Goal: Navigation & Orientation: Find specific page/section

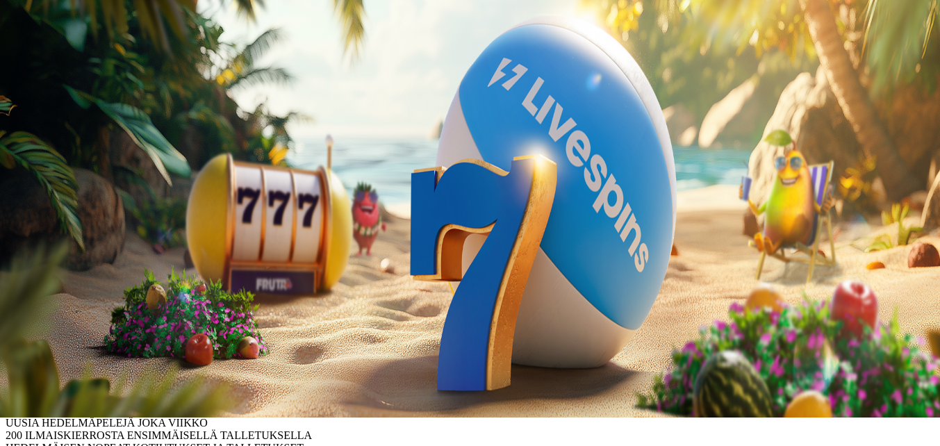
scroll to position [208, 0]
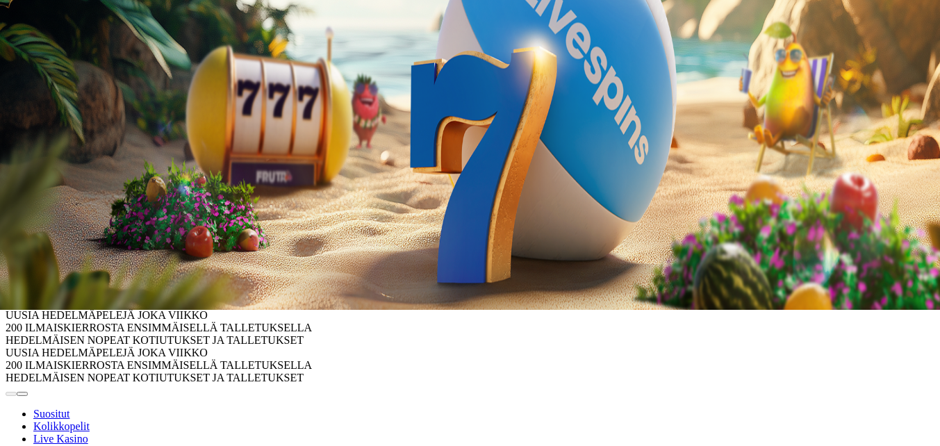
scroll to position [139, 0]
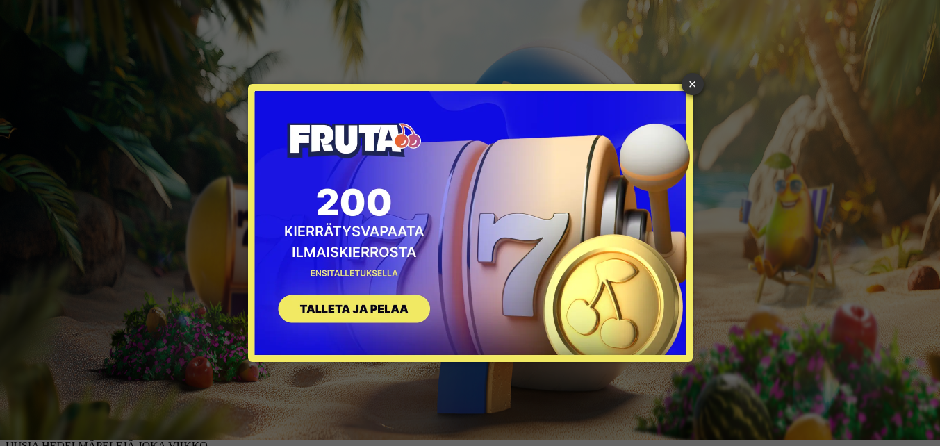
scroll to position [0, 0]
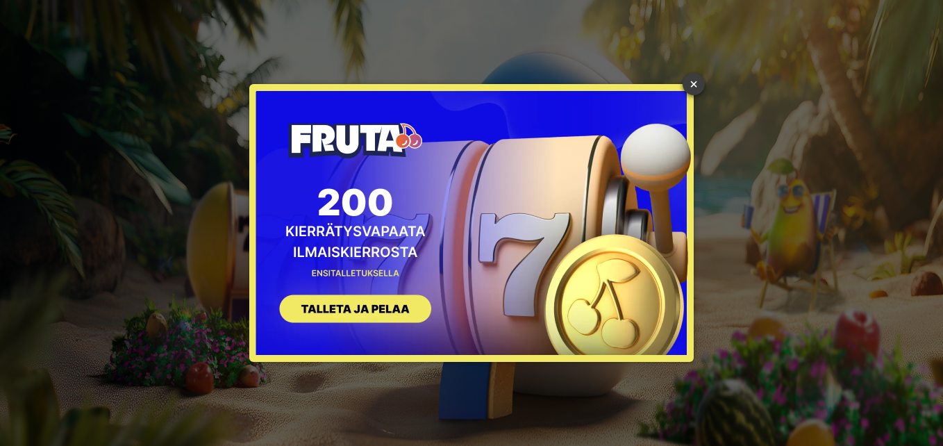
click at [690, 82] on link "×" at bounding box center [694, 84] width 22 height 22
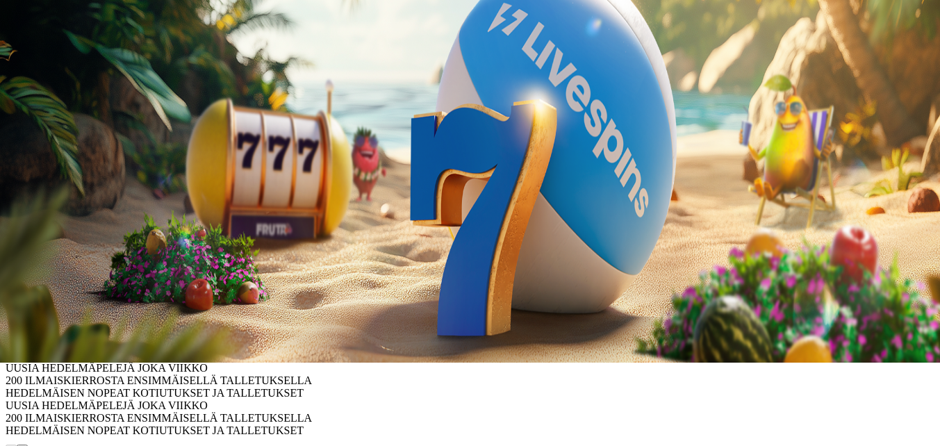
scroll to position [139, 0]
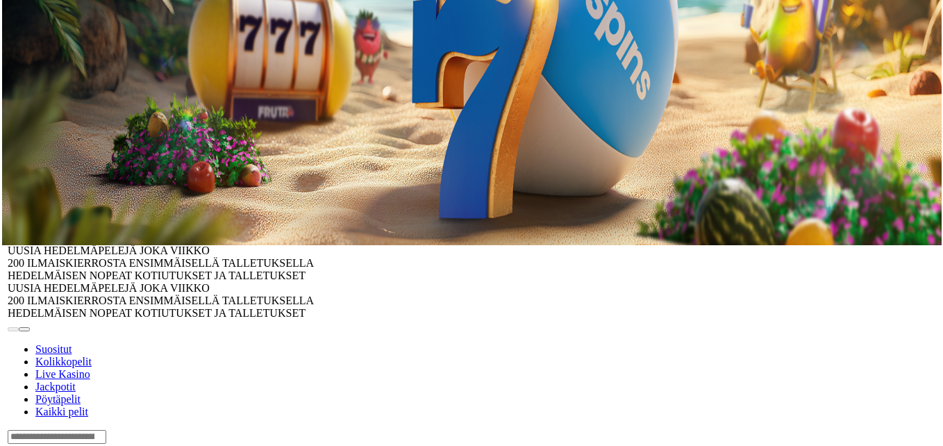
scroll to position [208, 0]
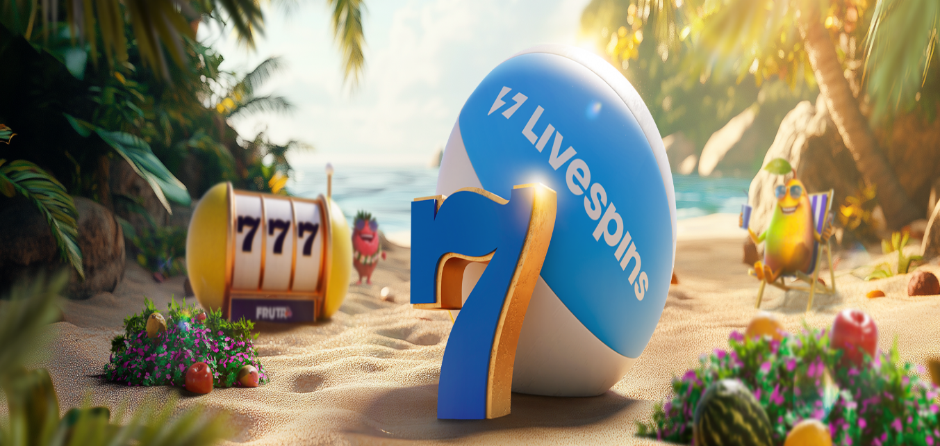
click at [79, 56] on span "Kirjaudu" at bounding box center [96, 50] width 34 height 10
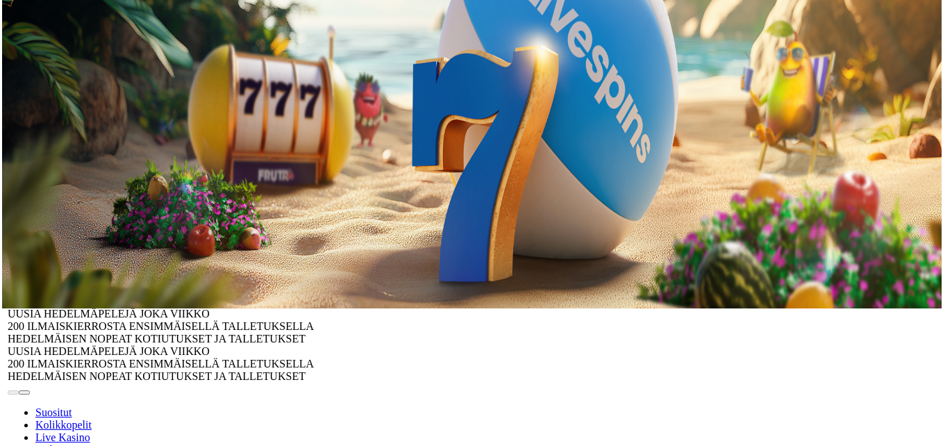
scroll to position [139, 0]
